Goal: Task Accomplishment & Management: Manage account settings

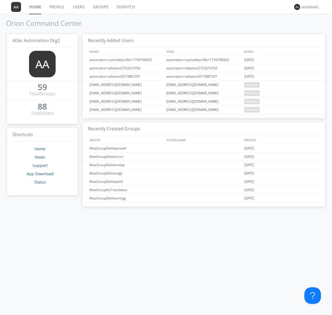
click at [125, 7] on link "Dispatch" at bounding box center [126, 7] width 27 height 14
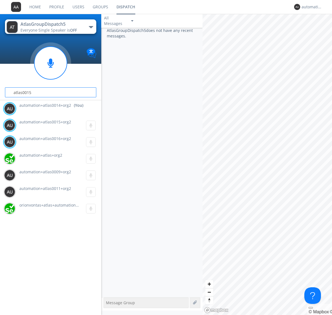
type input "atlas0015"
type input "atlas0016"
click at [311, 7] on div "automation+atlas0014+org2" at bounding box center [312, 7] width 21 height 6
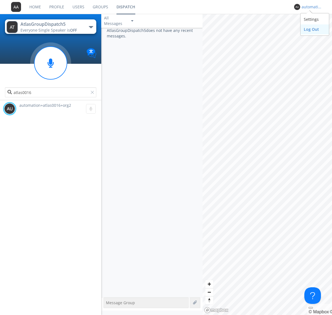
click at [315, 29] on div "Log Out" at bounding box center [315, 29] width 29 height 10
